Goal: Task Accomplishment & Management: Manage account settings

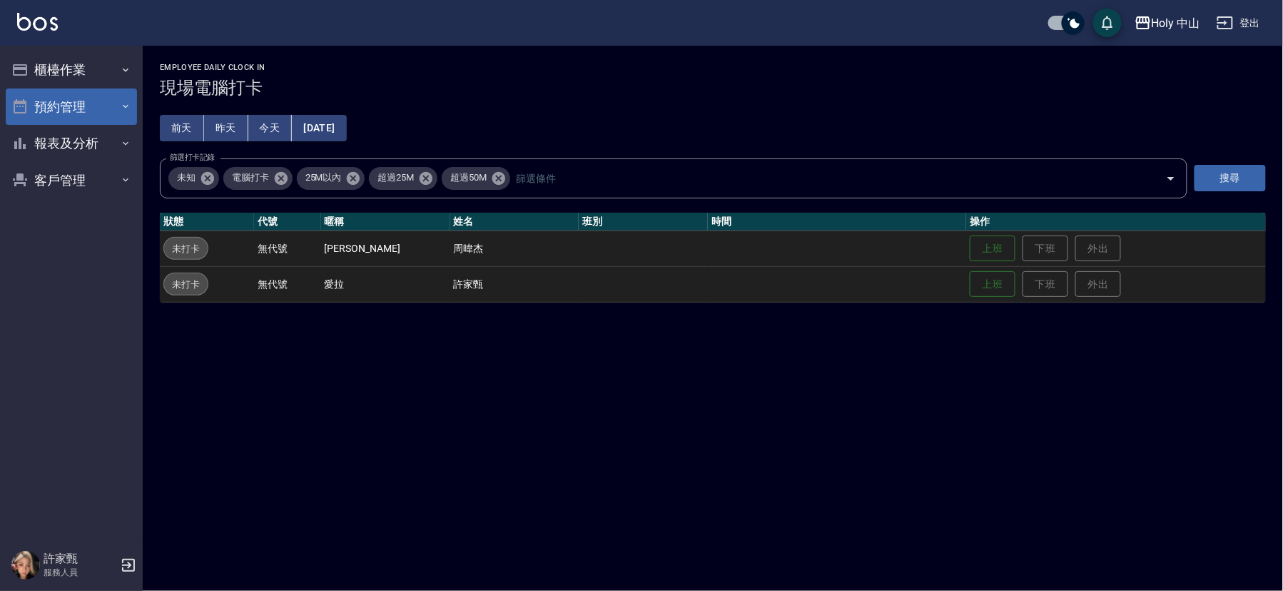
click at [112, 114] on button "預約管理" at bounding box center [71, 107] width 131 height 37
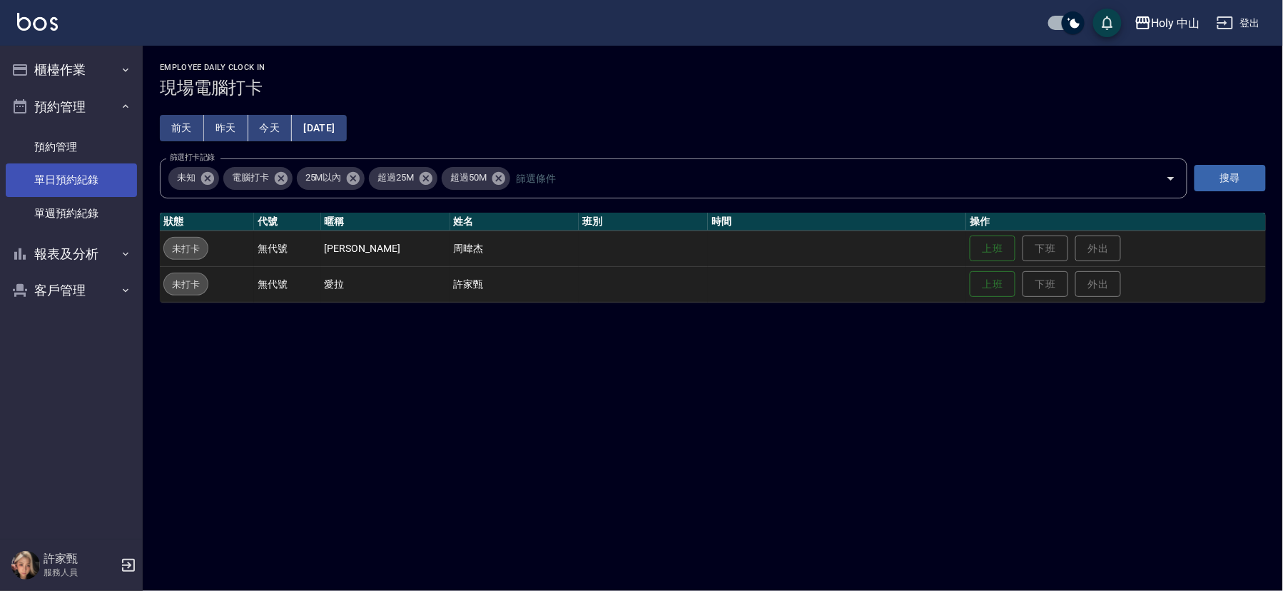
click at [113, 177] on link "單日預約紀錄" at bounding box center [71, 179] width 131 height 33
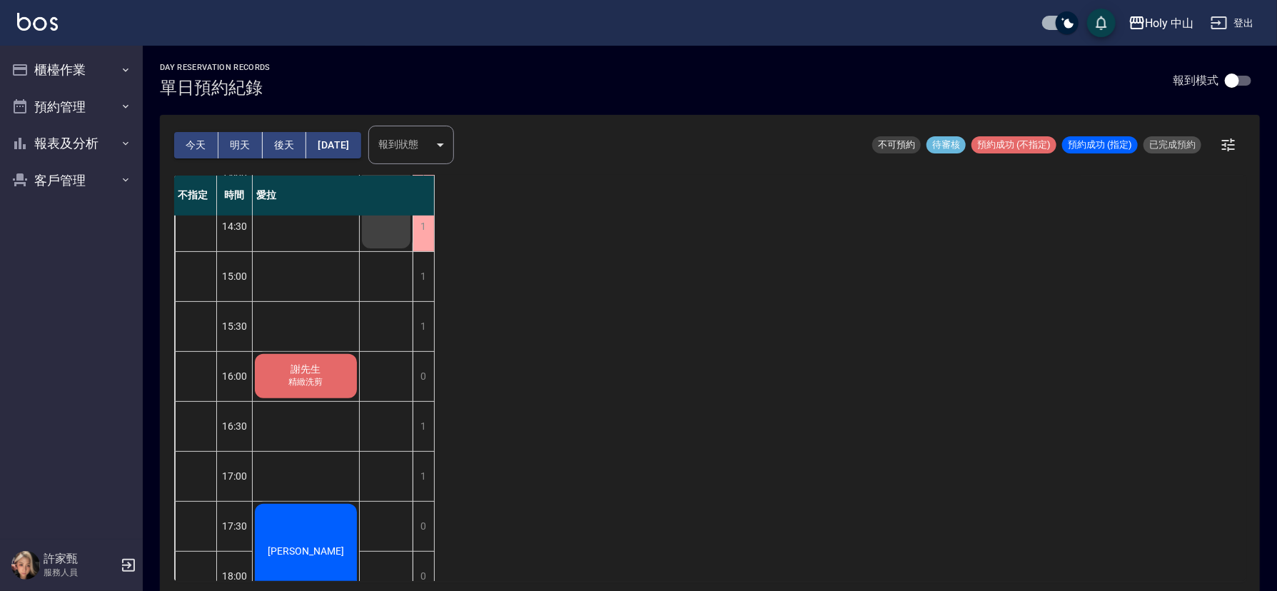
scroll to position [107, 0]
